Goal: Browse casually

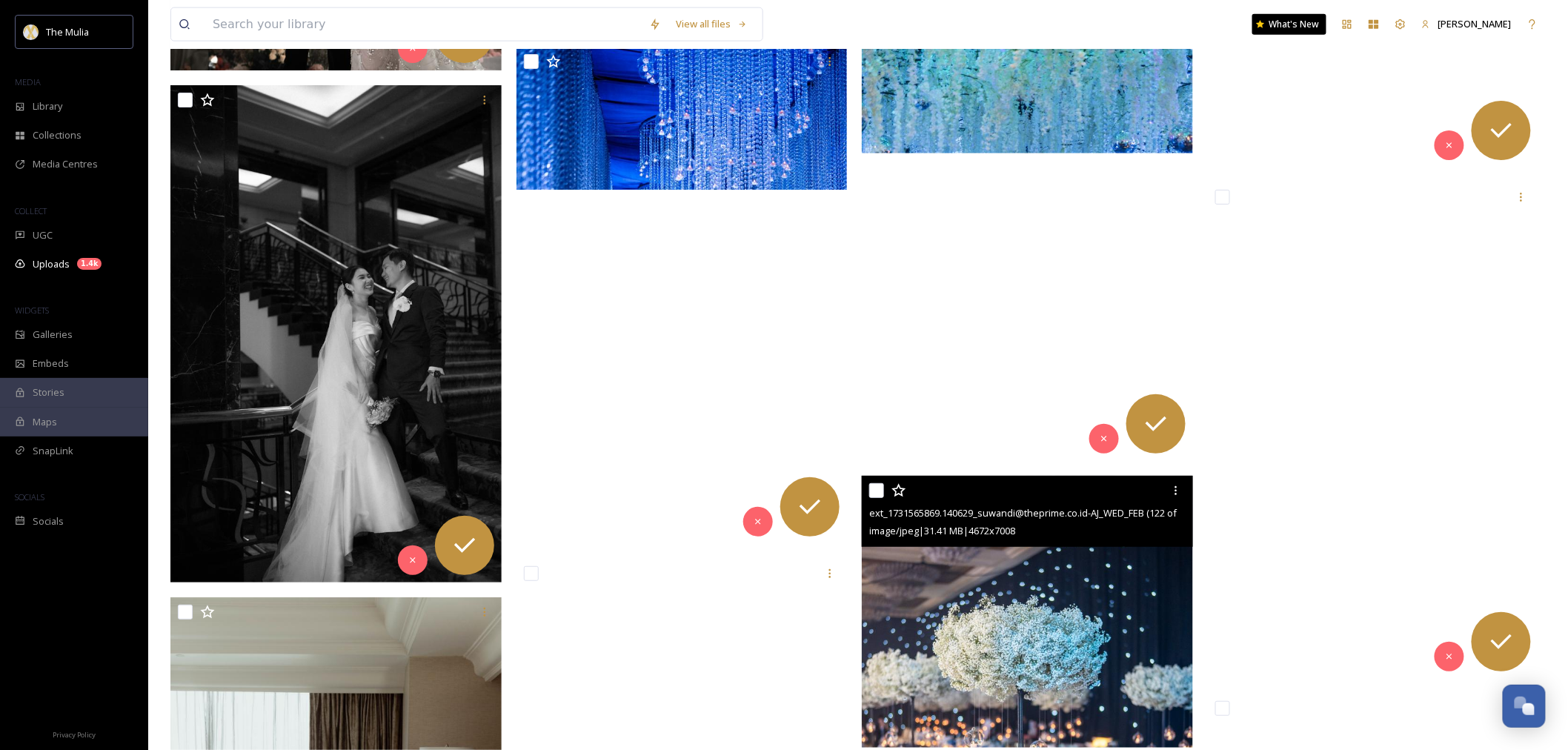
scroll to position [24699, 0]
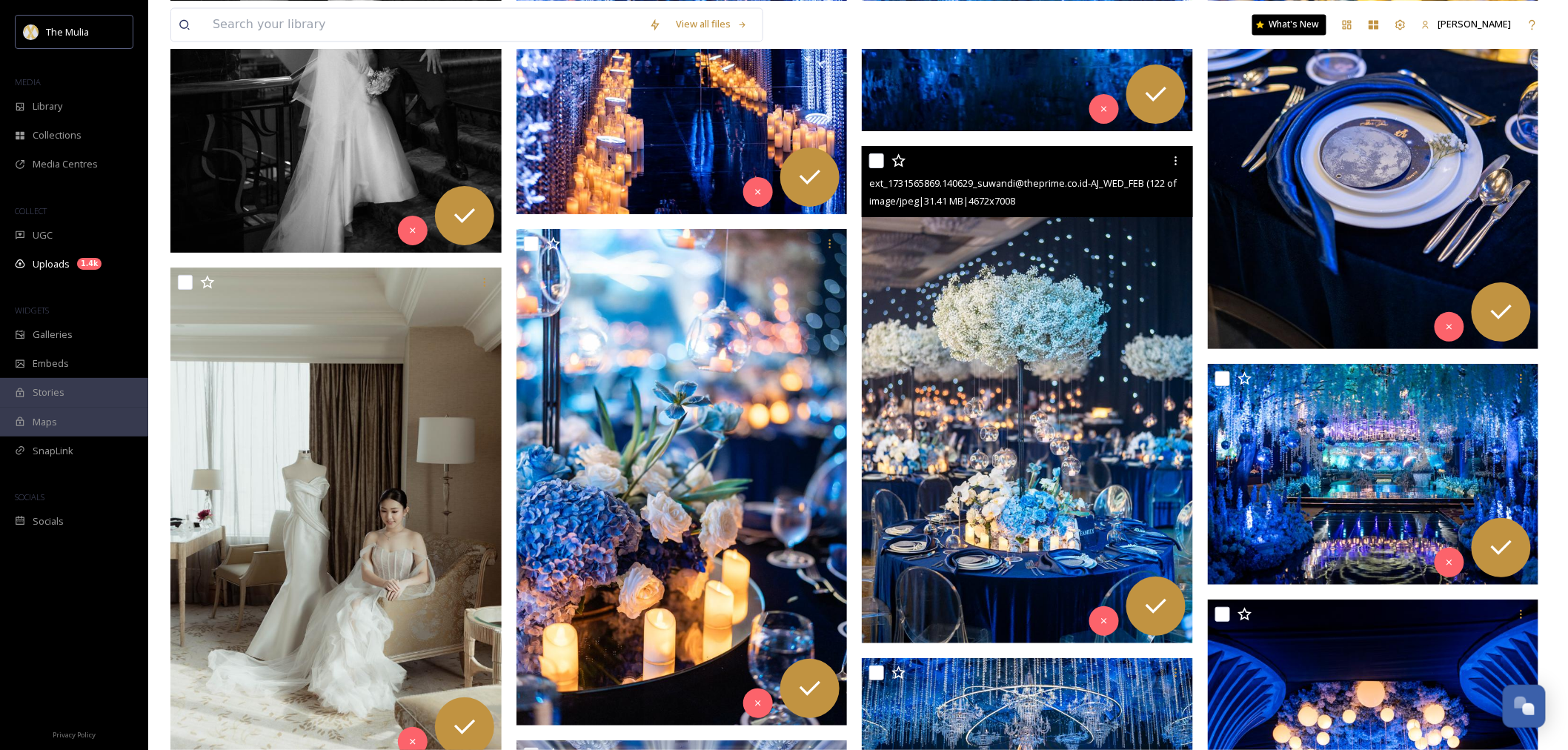
click at [976, 389] on img at bounding box center [1027, 395] width 331 height 497
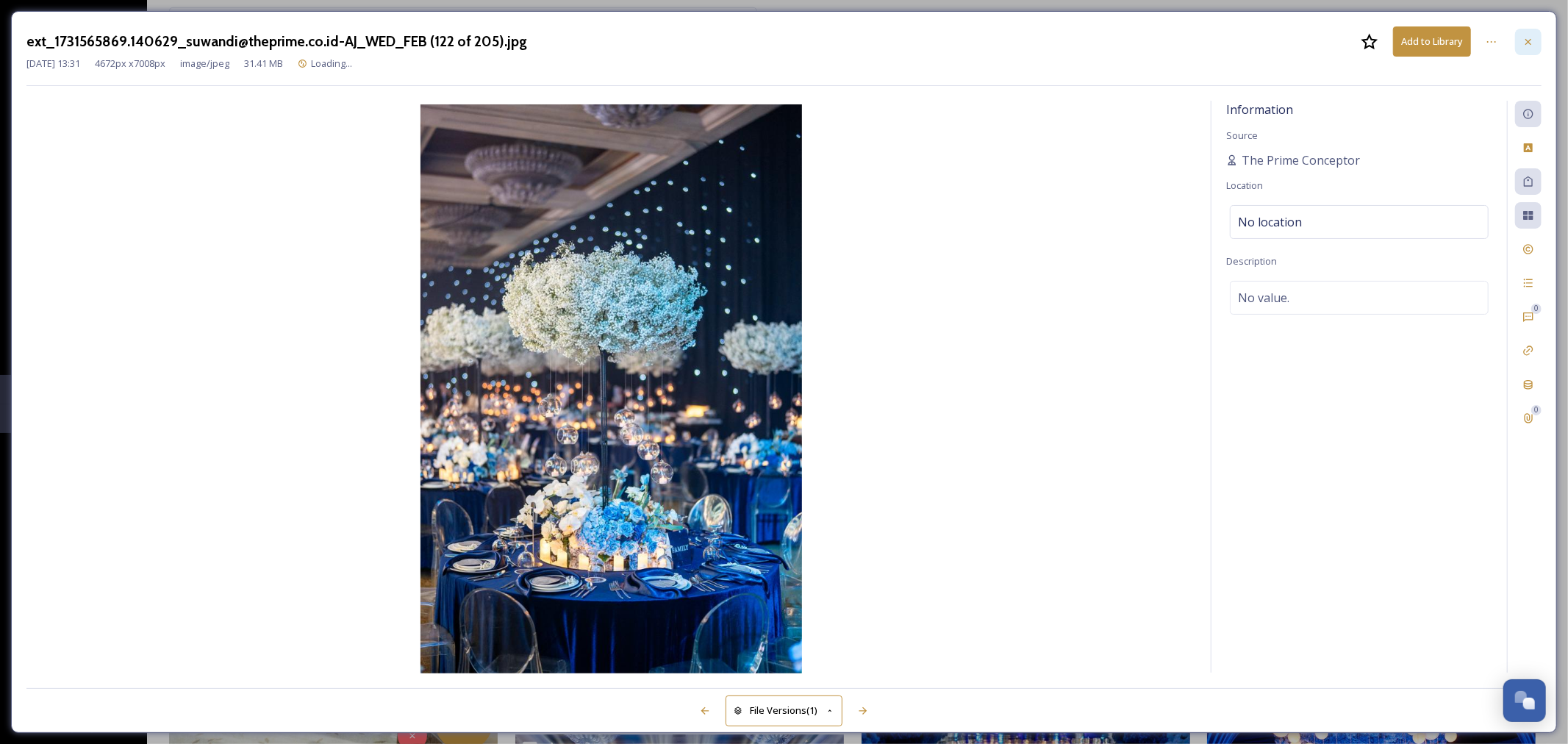
click at [1522, 43] on div at bounding box center [1528, 41] width 26 height 26
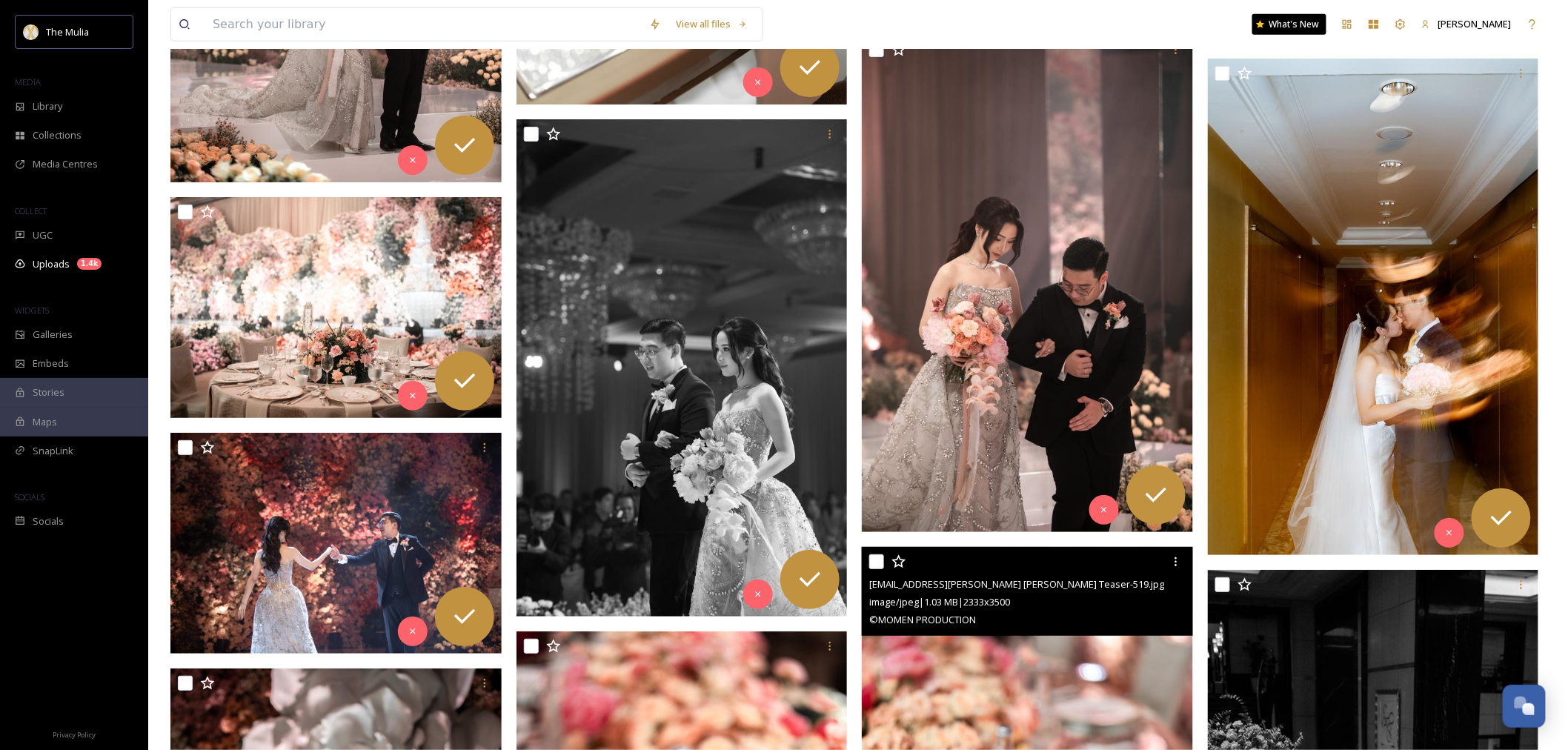
scroll to position [21570, 0]
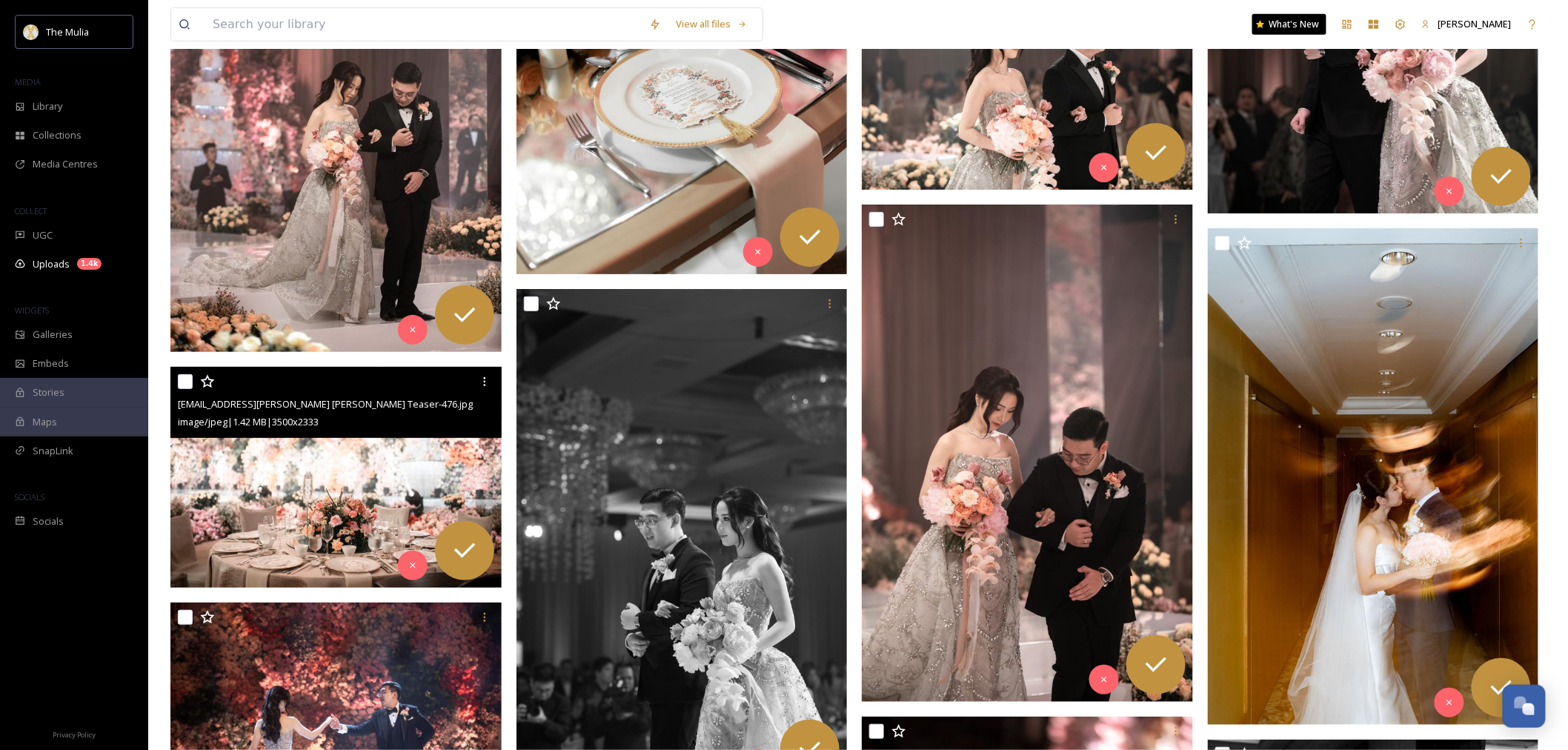
click at [308, 523] on img at bounding box center [336, 477] width 331 height 220
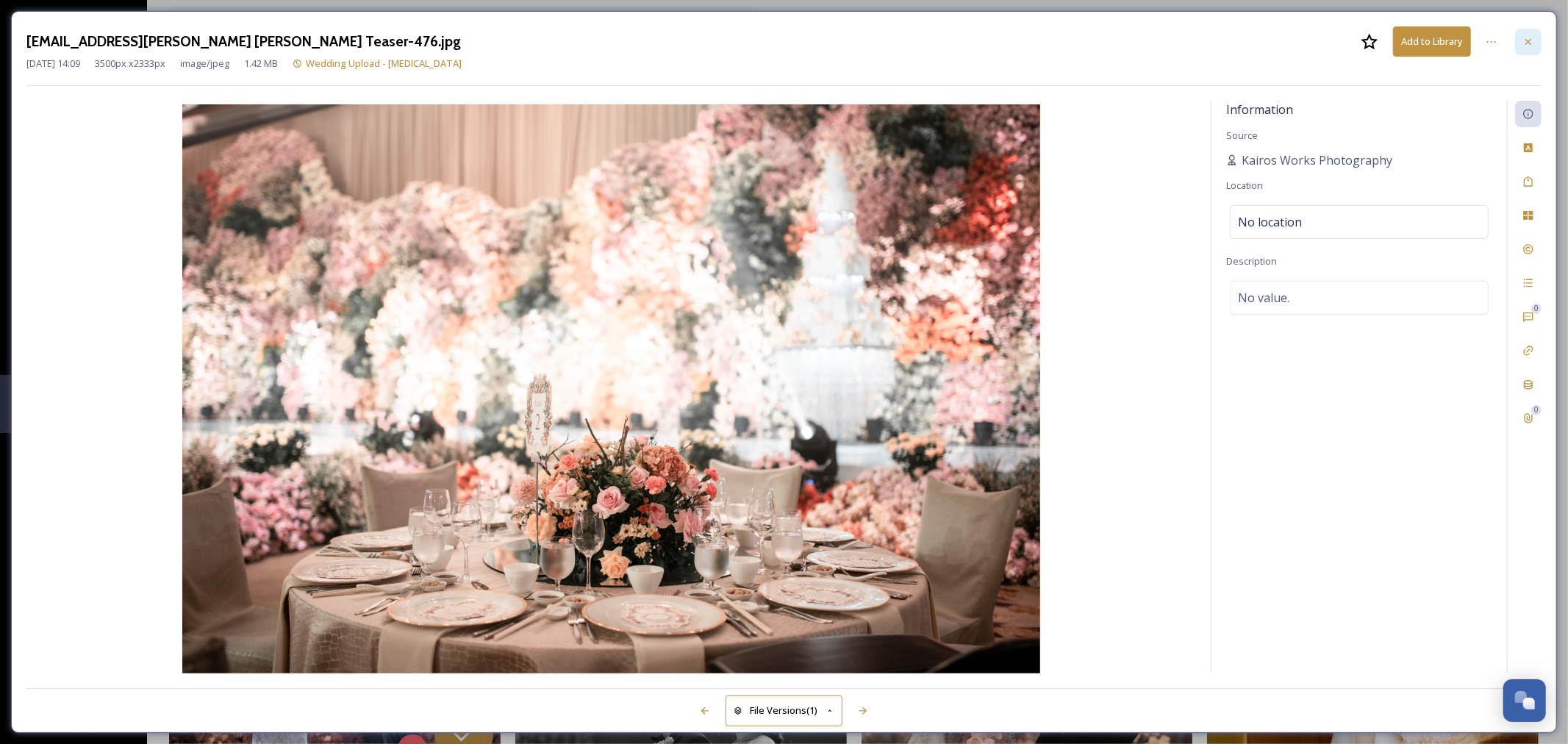
click at [1534, 48] on div at bounding box center [1528, 41] width 26 height 26
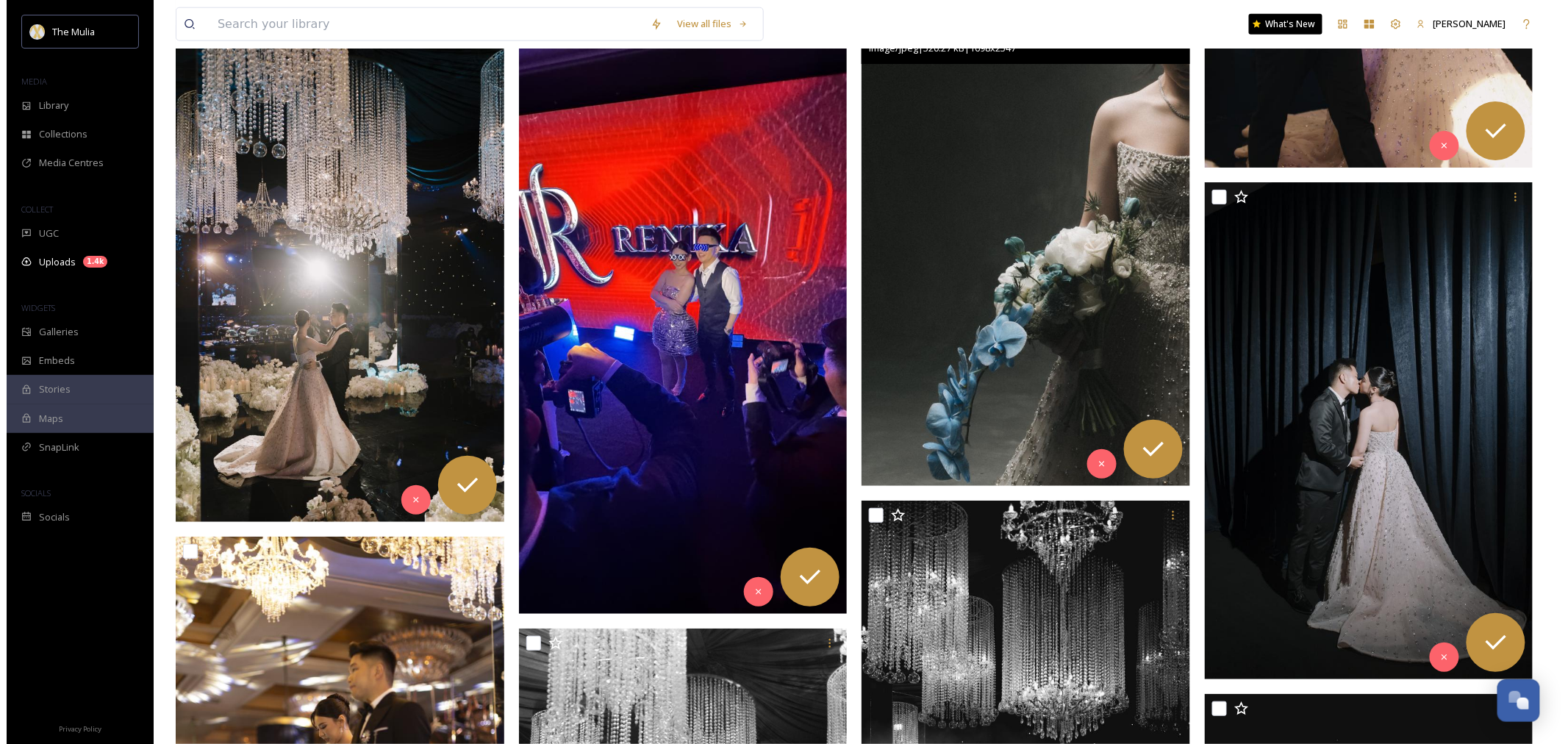
scroll to position [5309, 0]
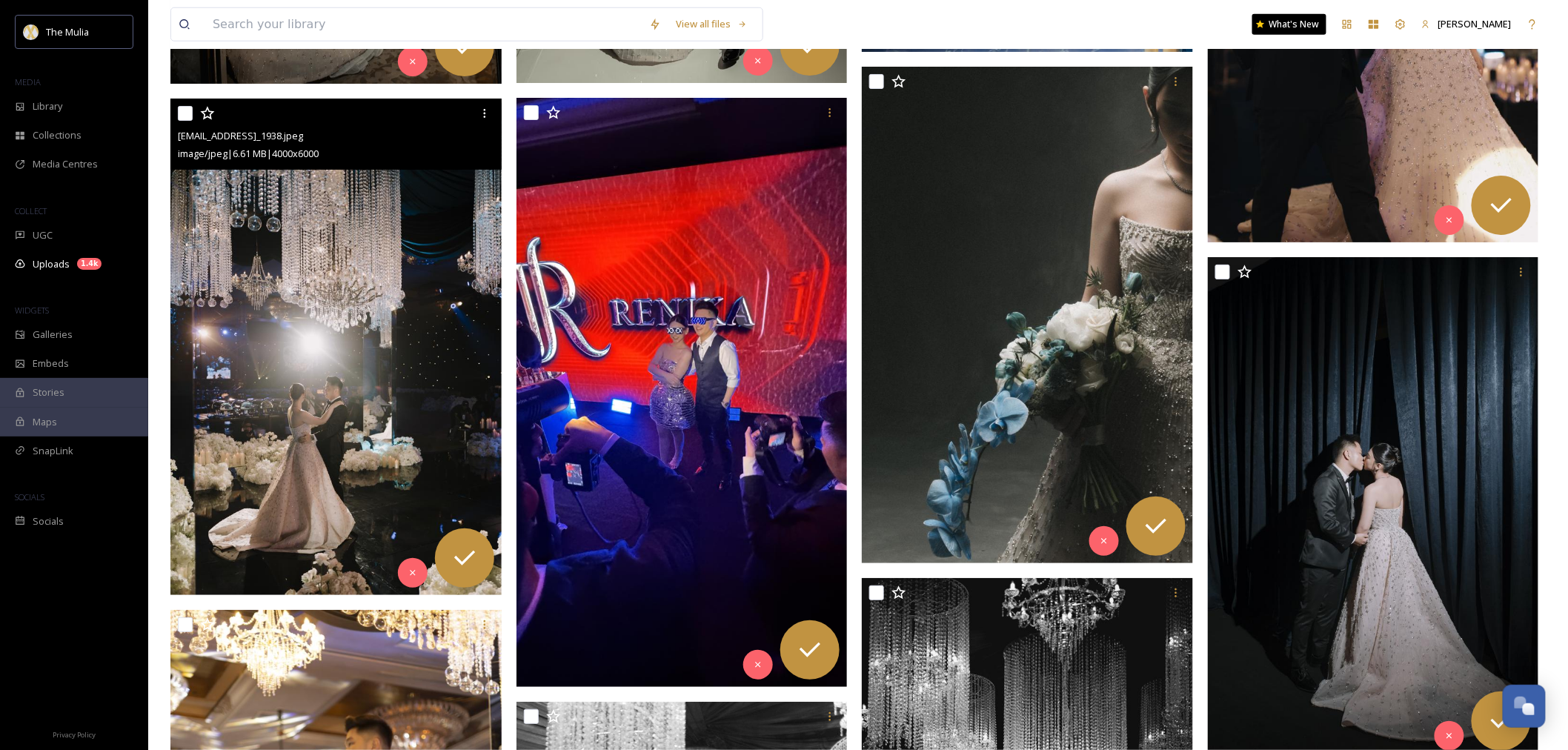
click at [361, 394] on img at bounding box center [336, 347] width 331 height 497
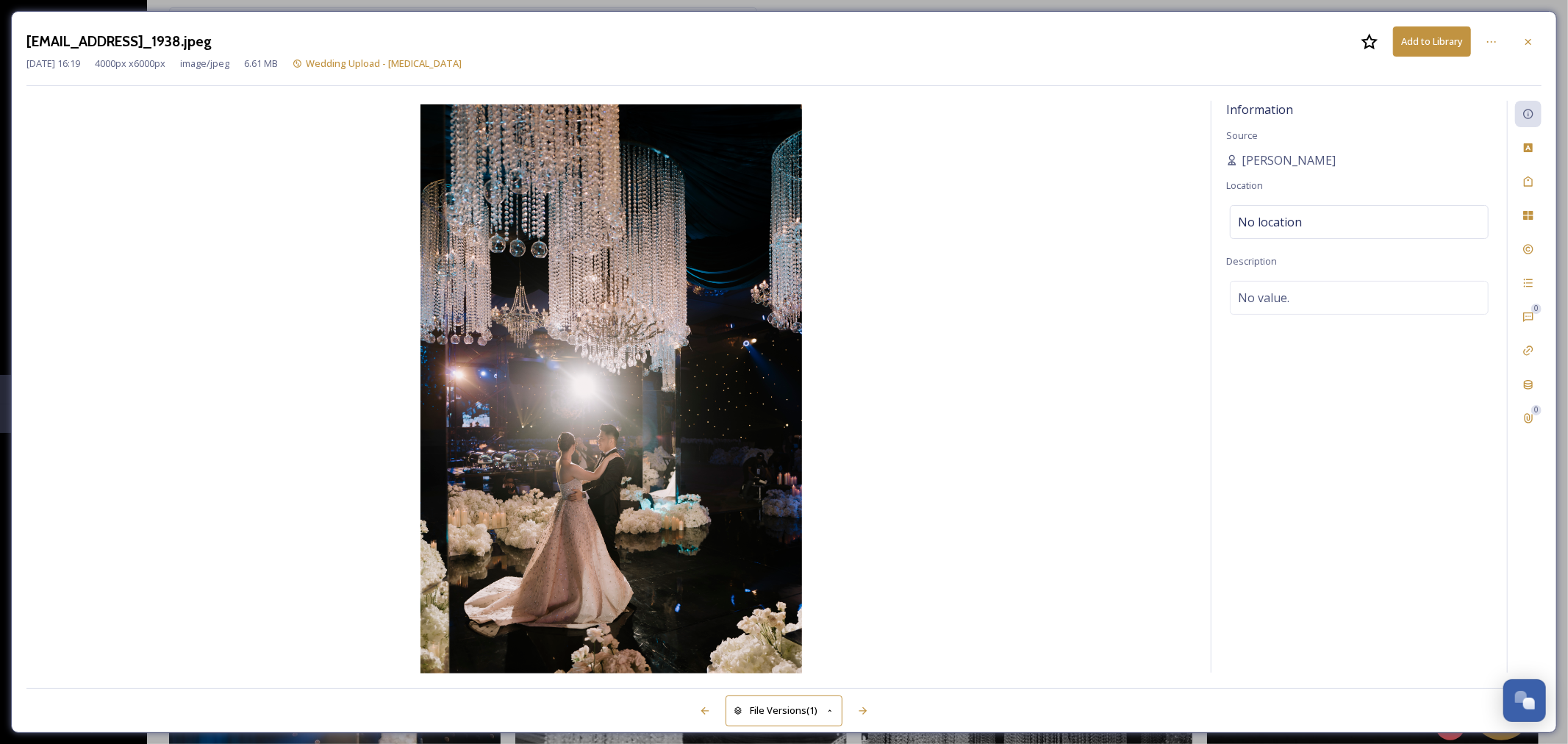
click at [1527, 41] on icon at bounding box center [1529, 42] width 12 height 12
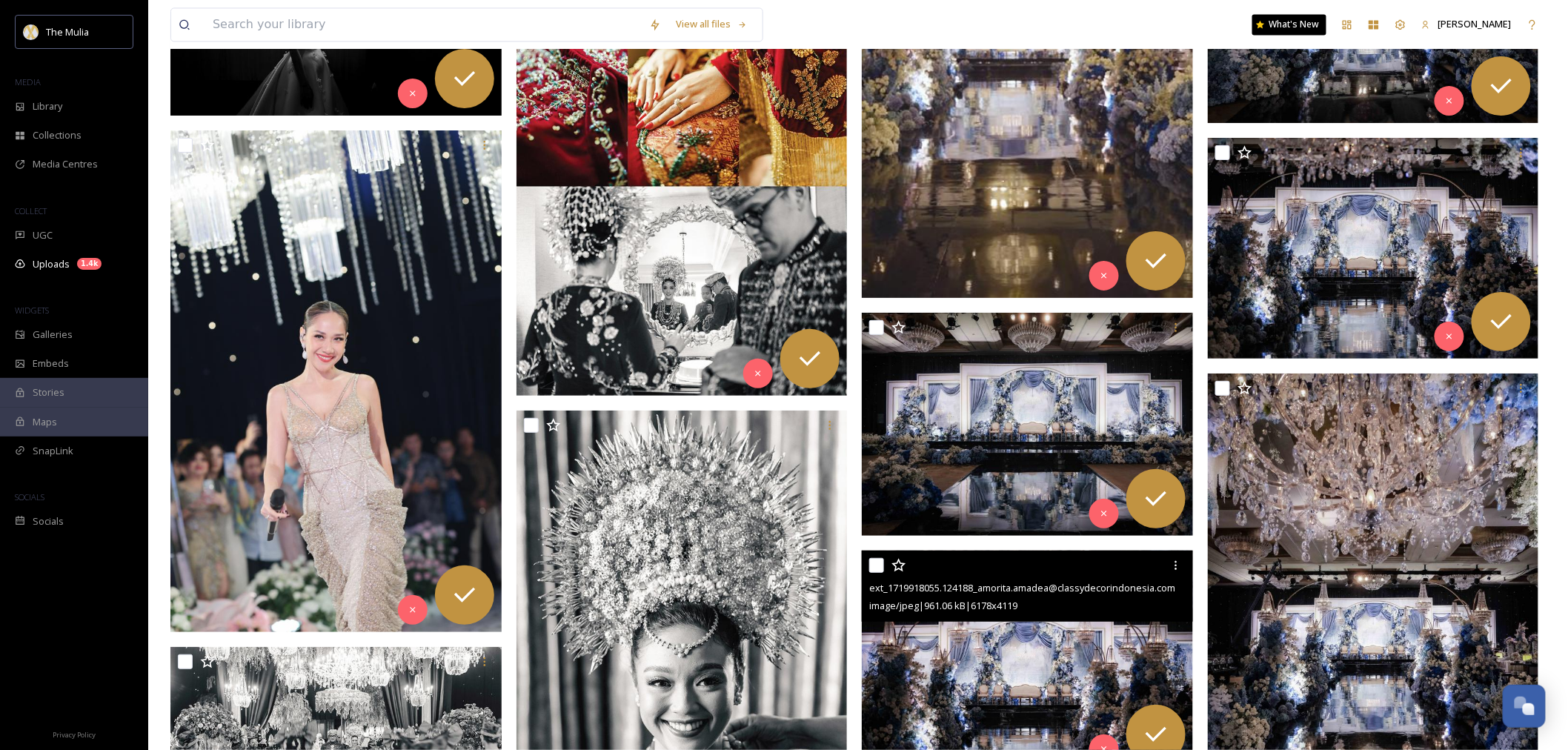
scroll to position [36320, 0]
